Goal: Register for event/course

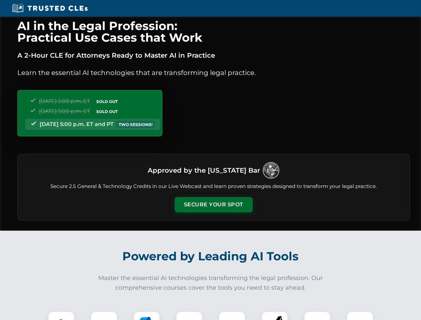
click at [213, 205] on button "Secure Your Spot" at bounding box center [214, 204] width 78 height 15
click at [61, 315] on img at bounding box center [61, 324] width 19 height 19
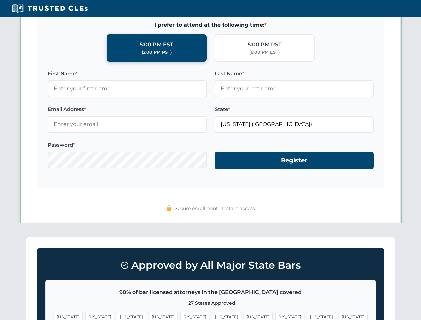
click at [244, 315] on span "[US_STATE]" at bounding box center [258, 317] width 29 height 10
click at [307, 315] on span "[US_STATE]" at bounding box center [321, 317] width 29 height 10
